Goal: Find specific page/section: Find specific page/section

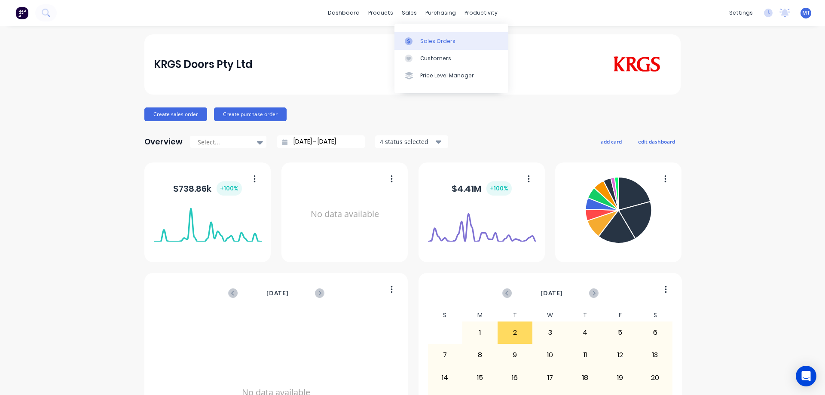
click at [414, 43] on div at bounding box center [411, 41] width 13 height 8
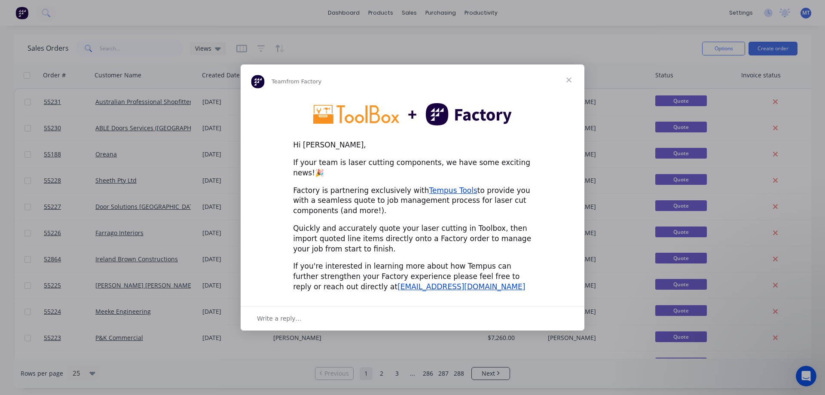
click at [568, 89] on span "Close" at bounding box center [569, 79] width 31 height 31
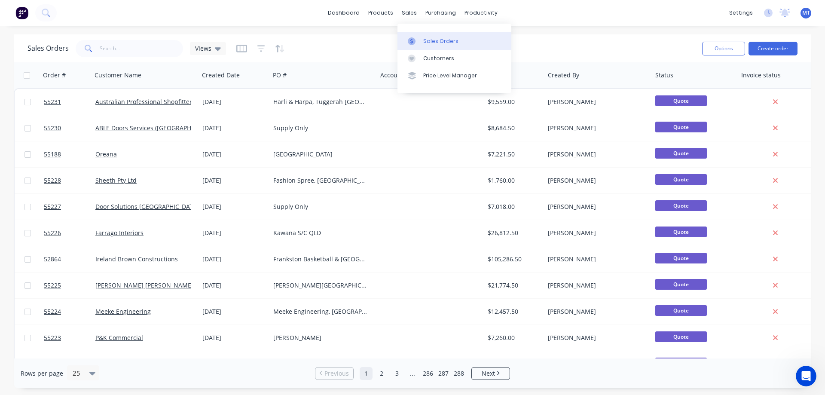
click at [418, 44] on div at bounding box center [414, 41] width 13 height 8
click at [136, 53] on input "text" at bounding box center [142, 48] width 84 height 17
type input "TUGGERAH"
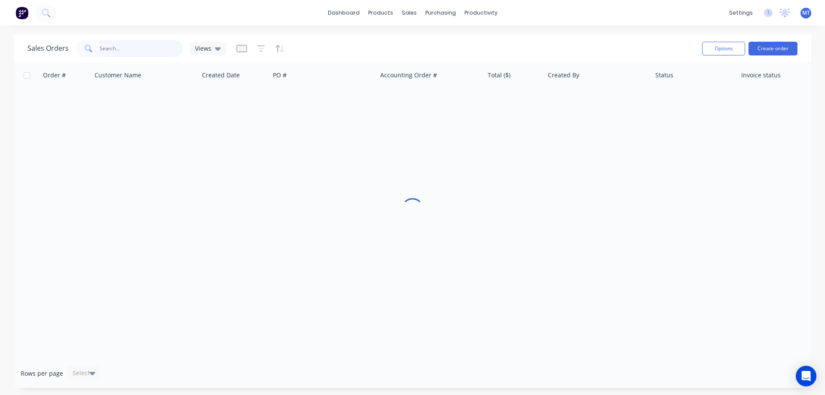
click at [123, 45] on input "text" at bounding box center [142, 48] width 84 height 17
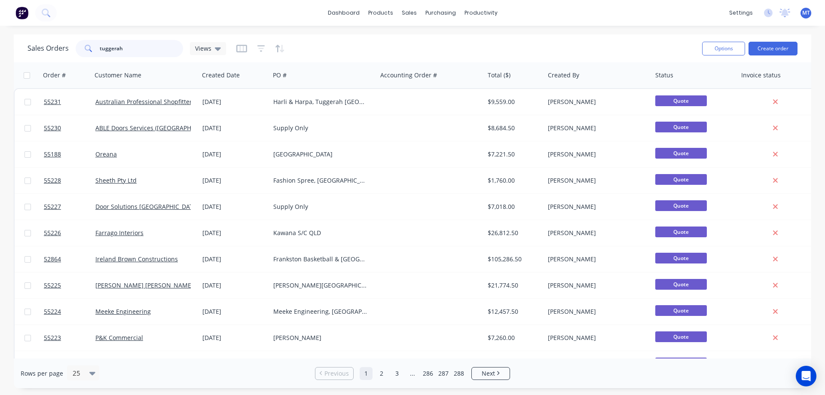
type input "tuggerah"
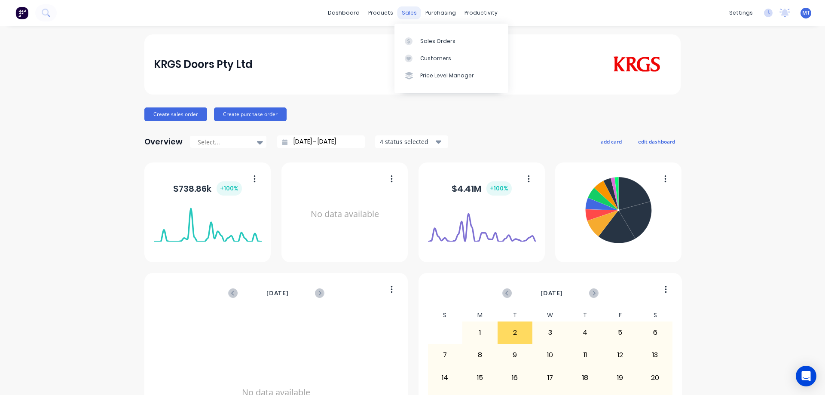
click at [412, 14] on div "sales" at bounding box center [410, 12] width 24 height 13
click at [423, 45] on div "Sales Orders" at bounding box center [437, 41] width 35 height 8
